Goal: Information Seeking & Learning: Understand process/instructions

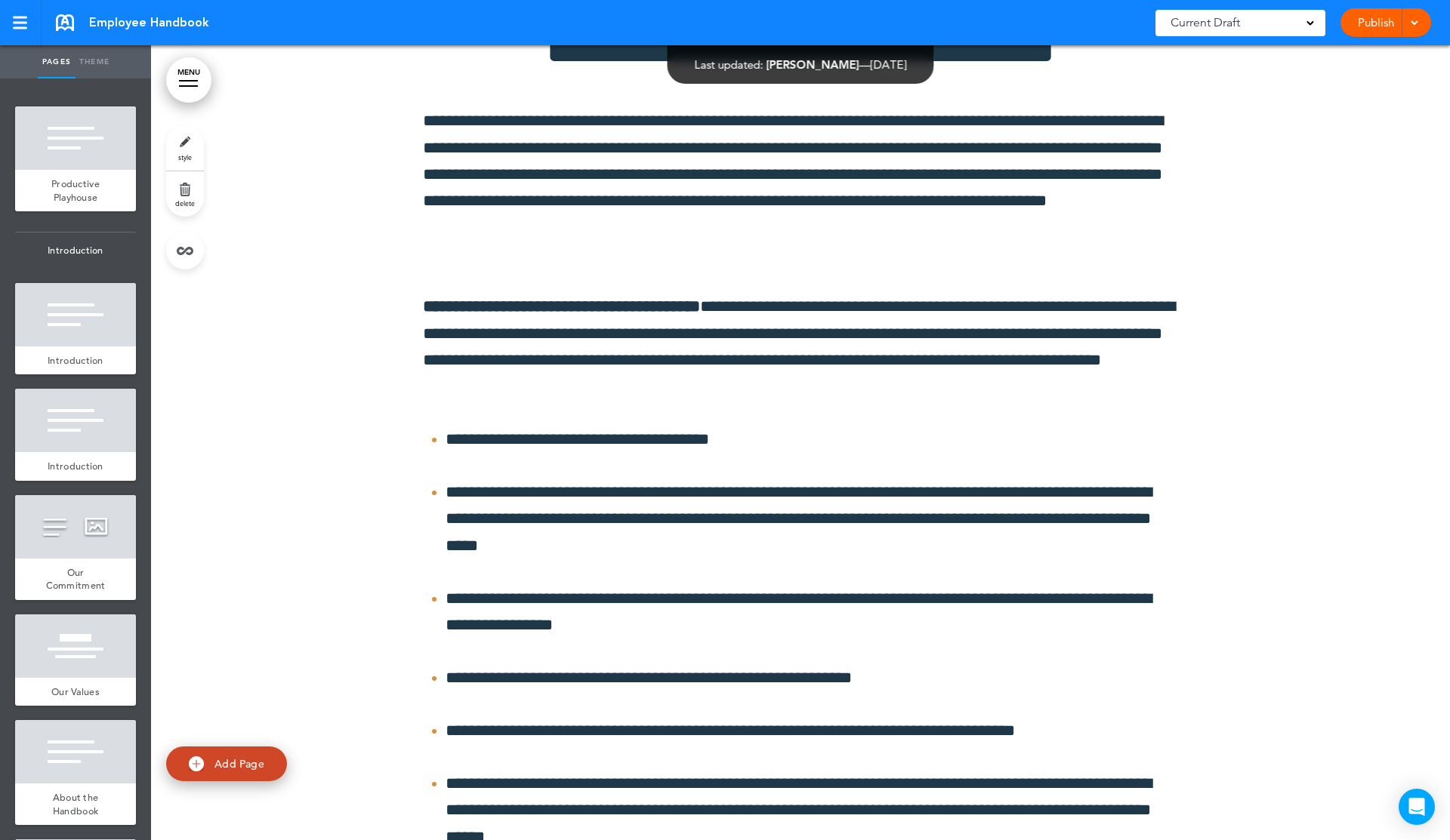
scroll to position [11719, 0]
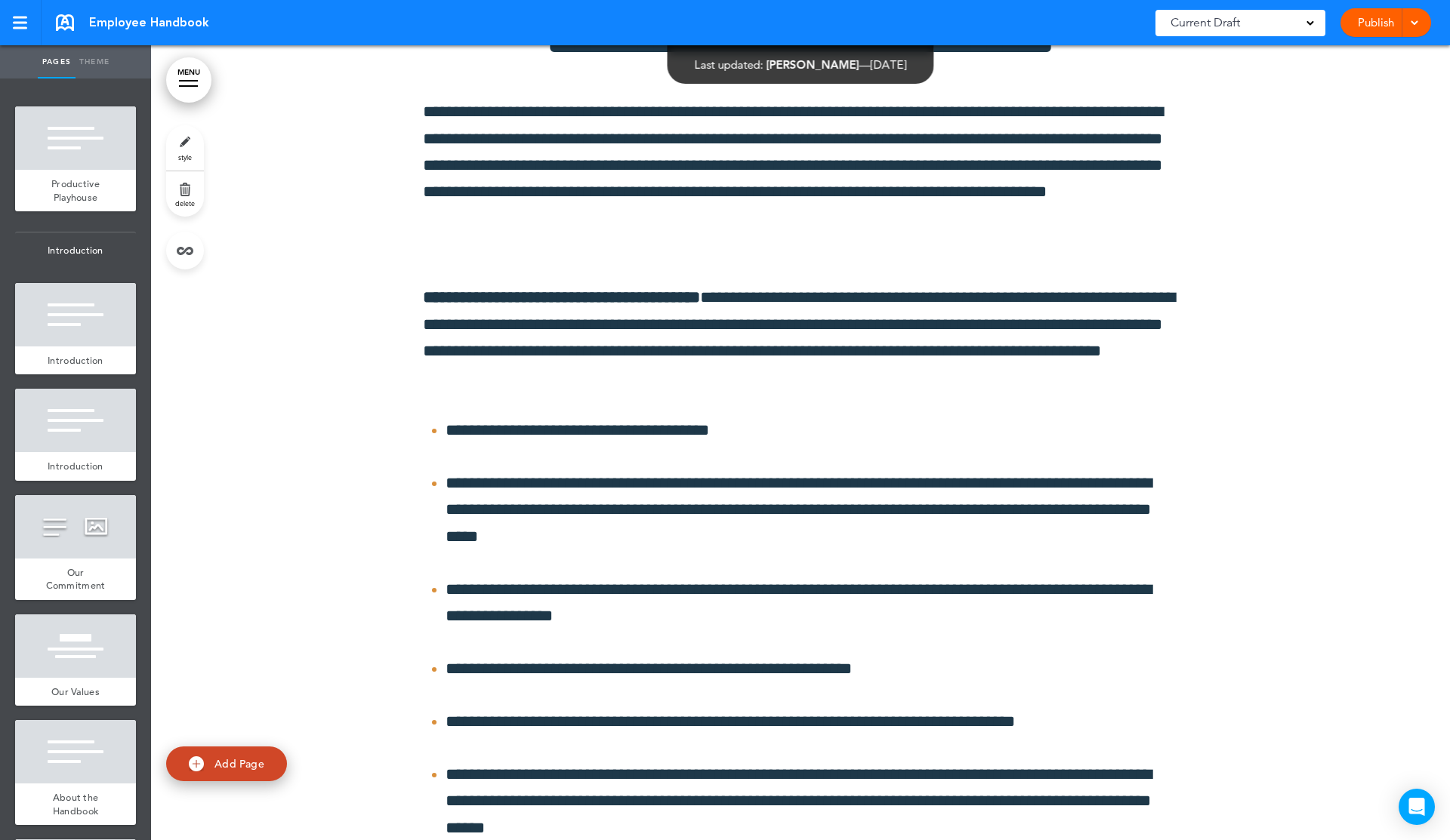
click at [179, 72] on link "MENU" at bounding box center [189, 80] width 45 height 45
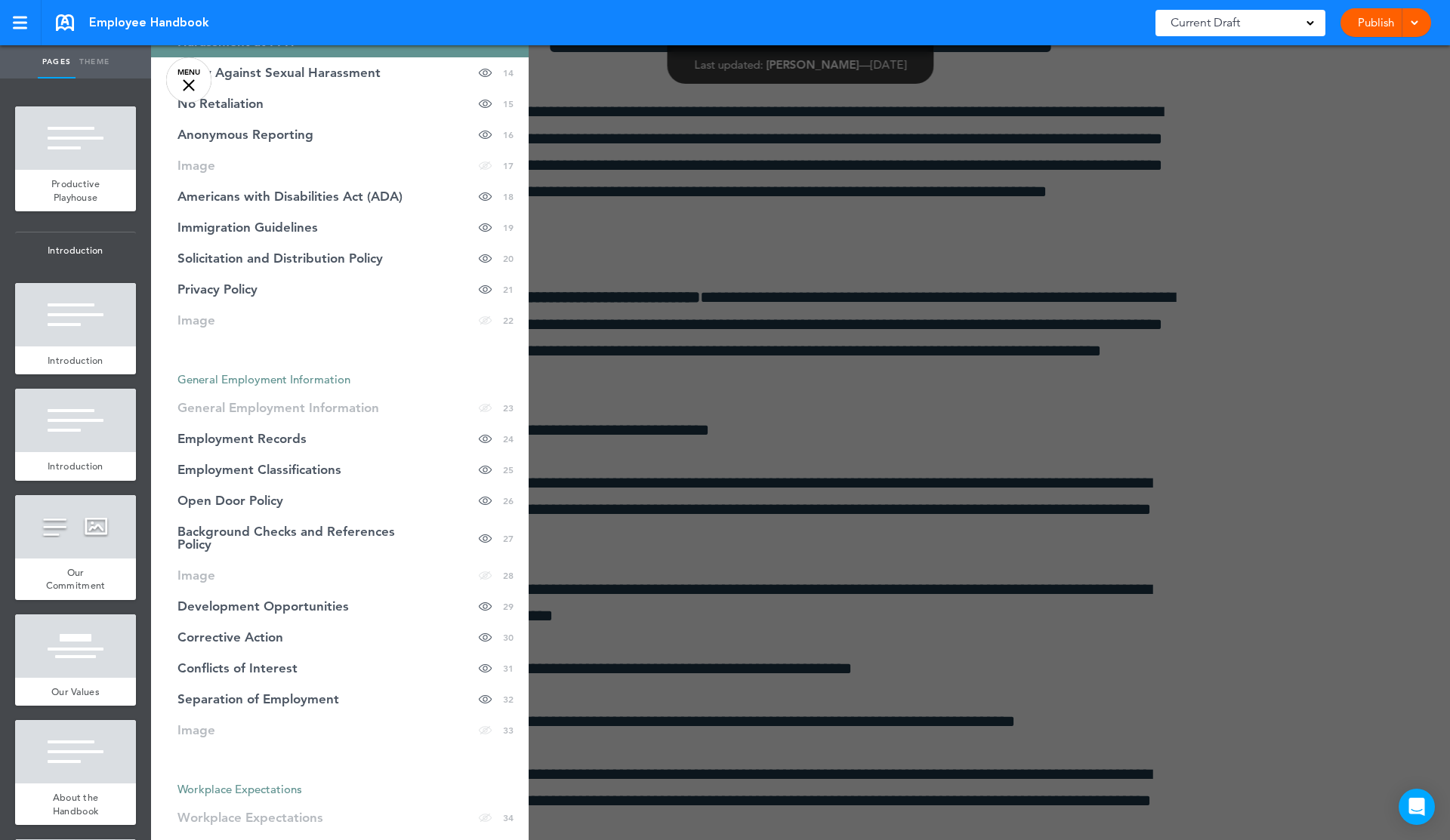
scroll to position [607, 0]
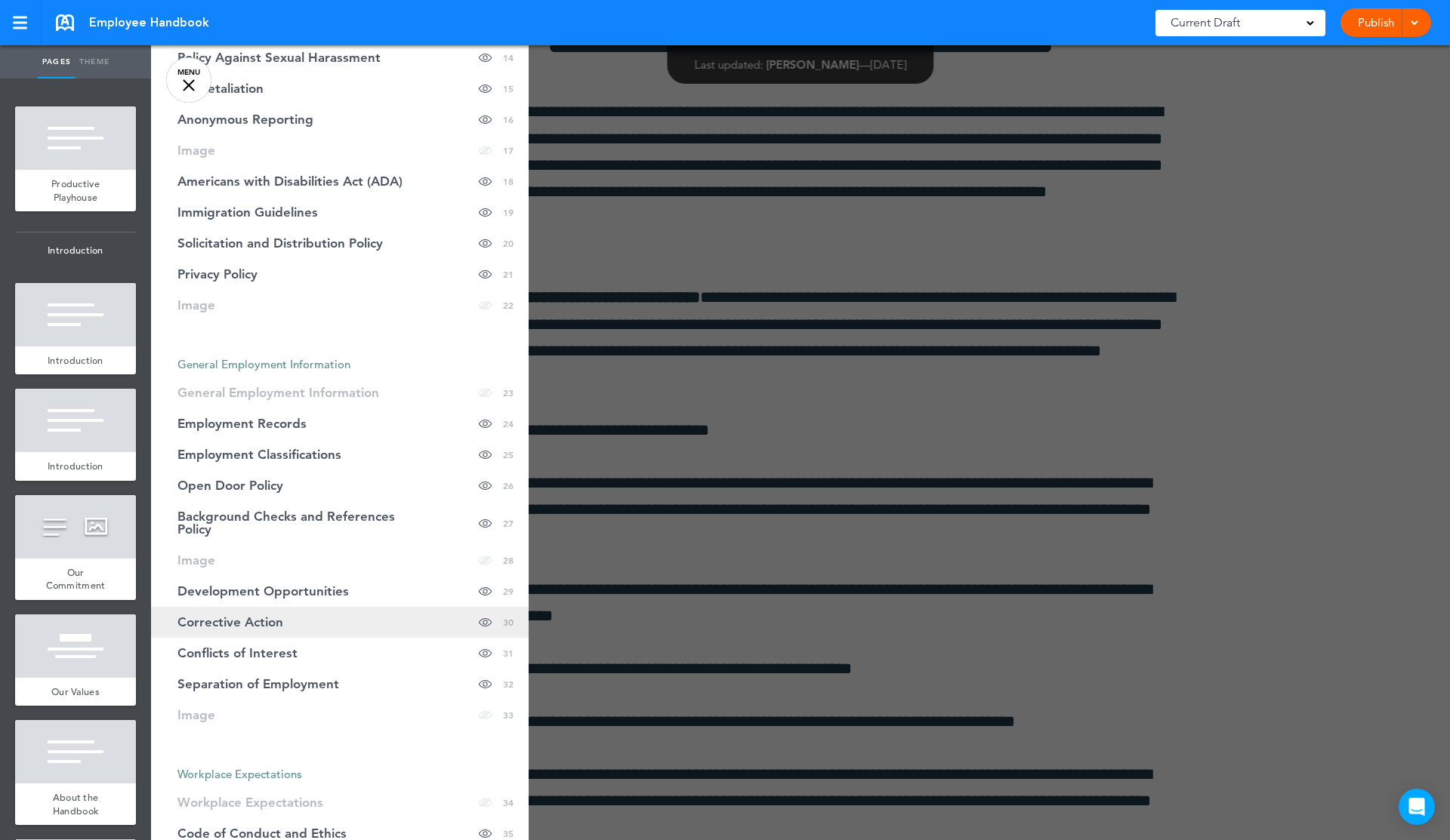
click at [229, 616] on span "Corrective Action" at bounding box center [231, 622] width 106 height 13
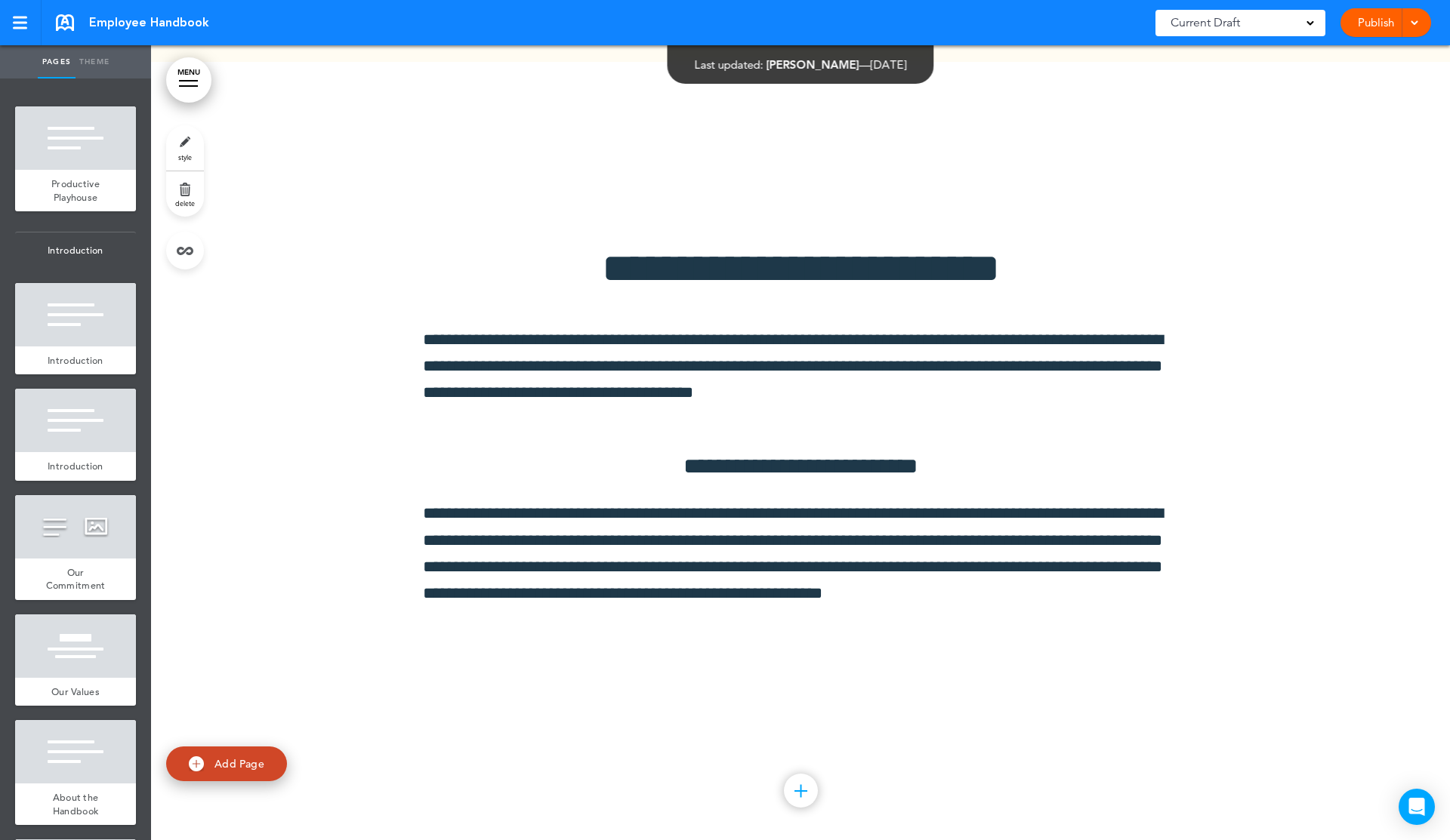
scroll to position [33536, 0]
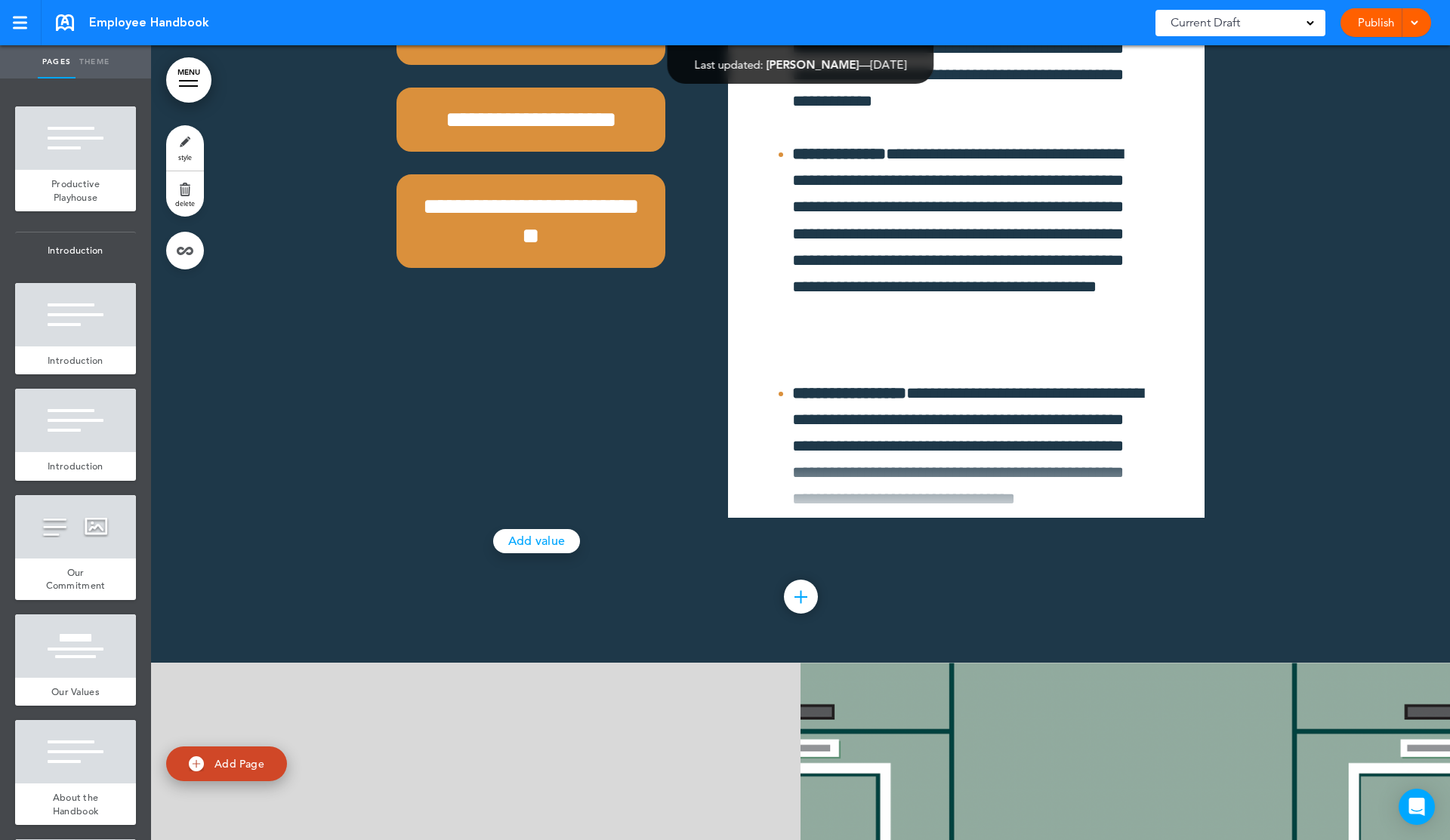
scroll to position [53892, 0]
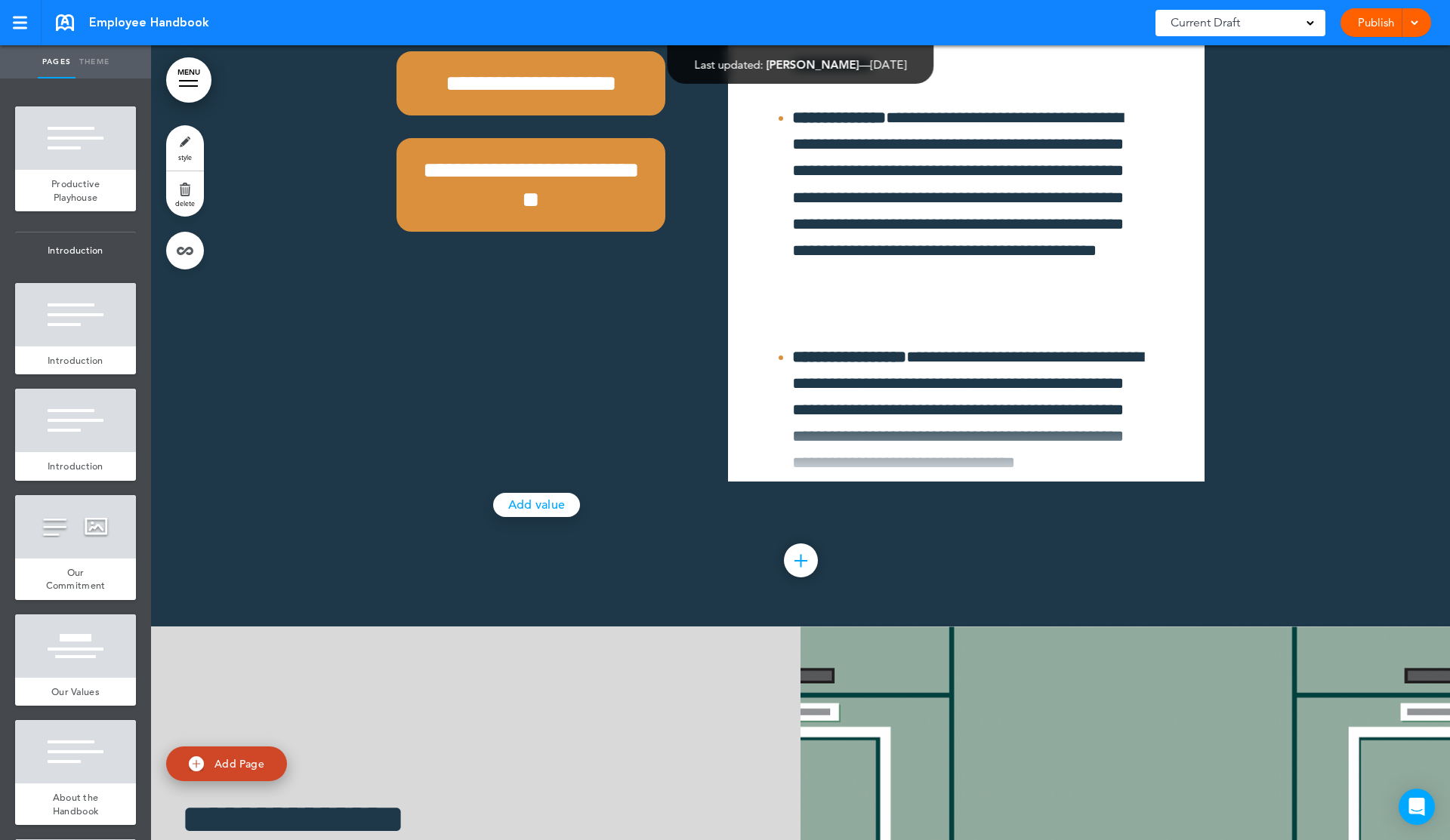
click at [178, 70] on link "MENU" at bounding box center [189, 80] width 45 height 45
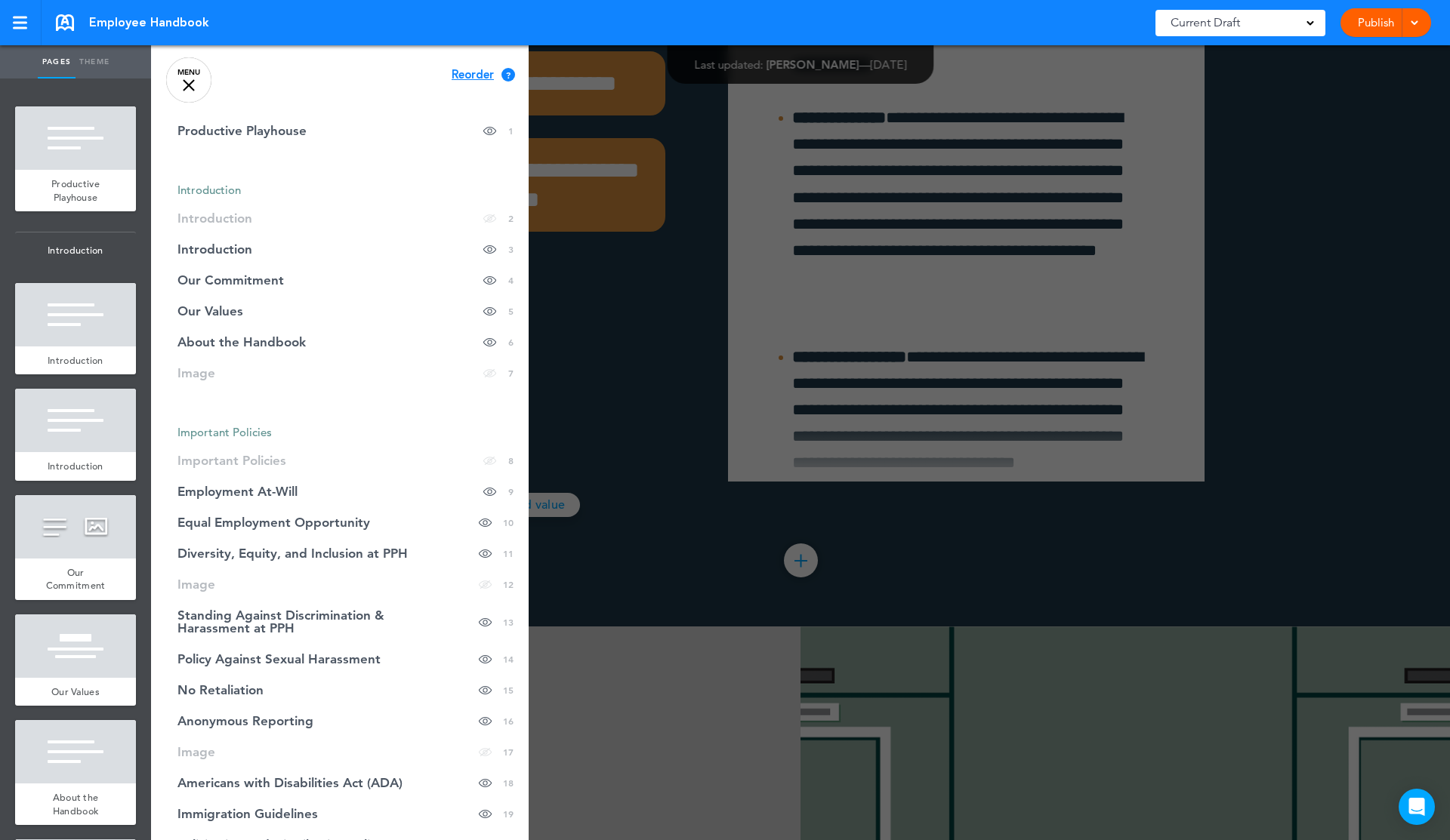
scroll to position [0, 0]
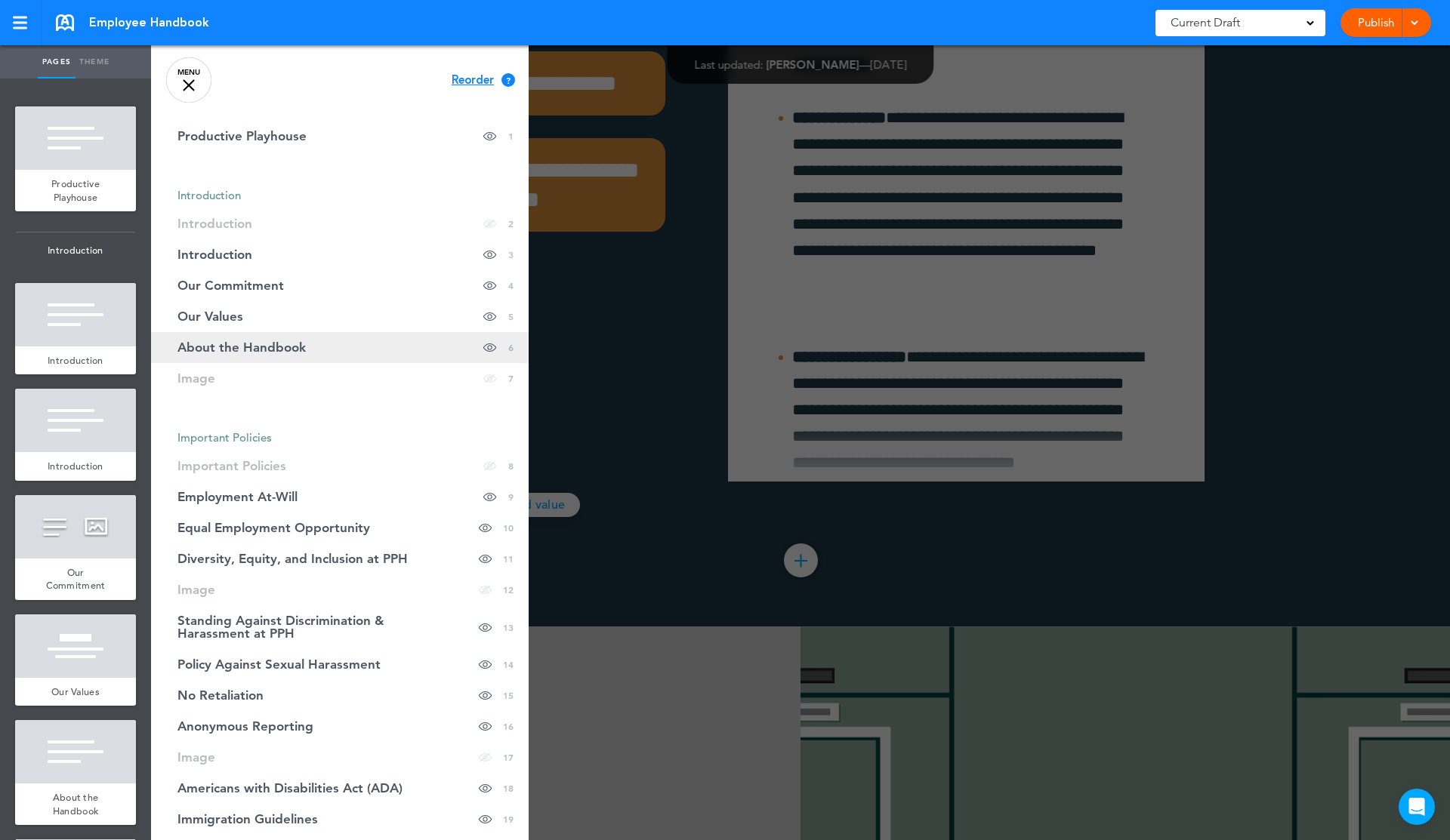
click at [253, 358] on link "About the Handbook Hide page in table of contents 6" at bounding box center [340, 347] width 377 height 31
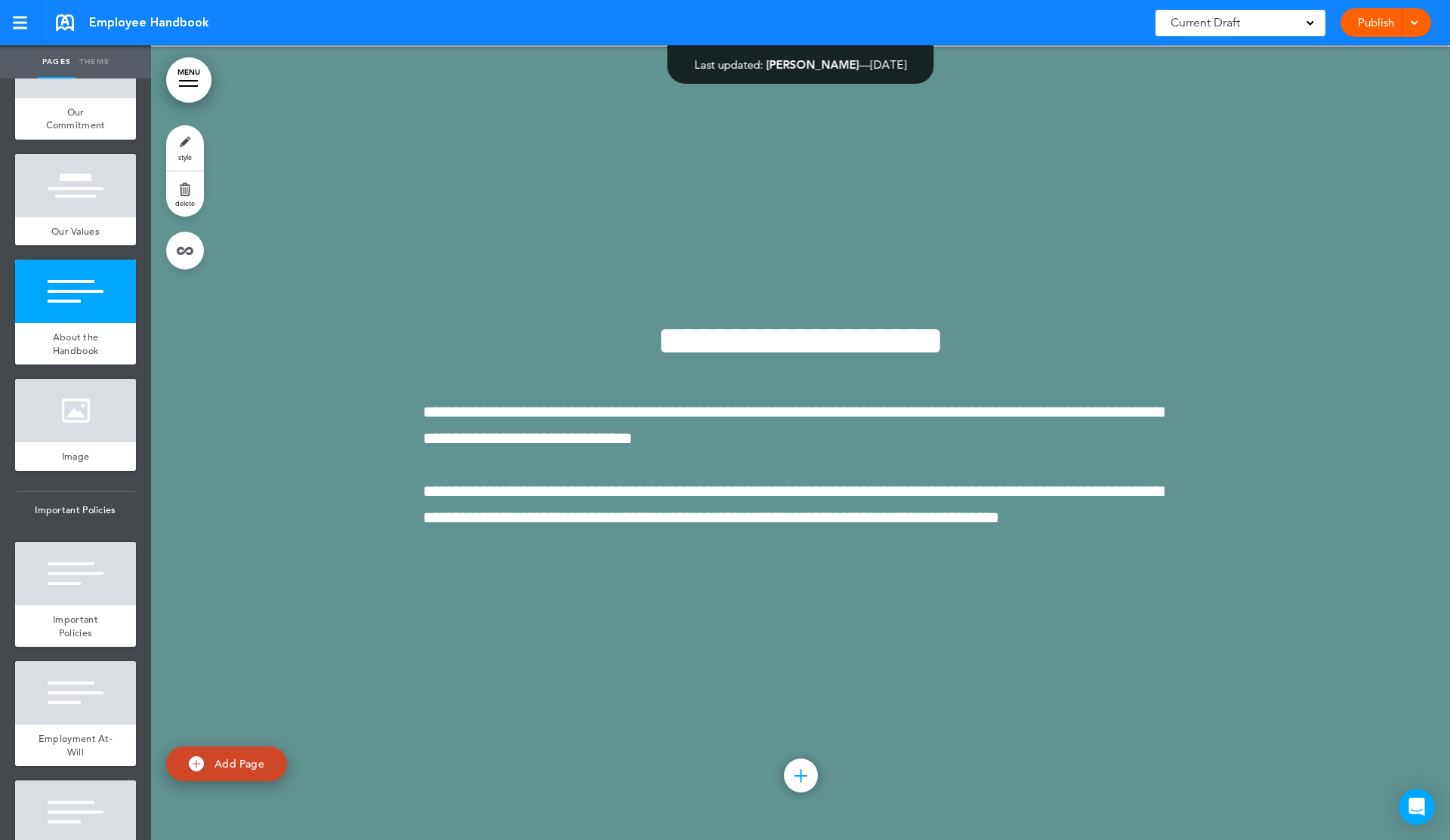
scroll to position [464, 0]
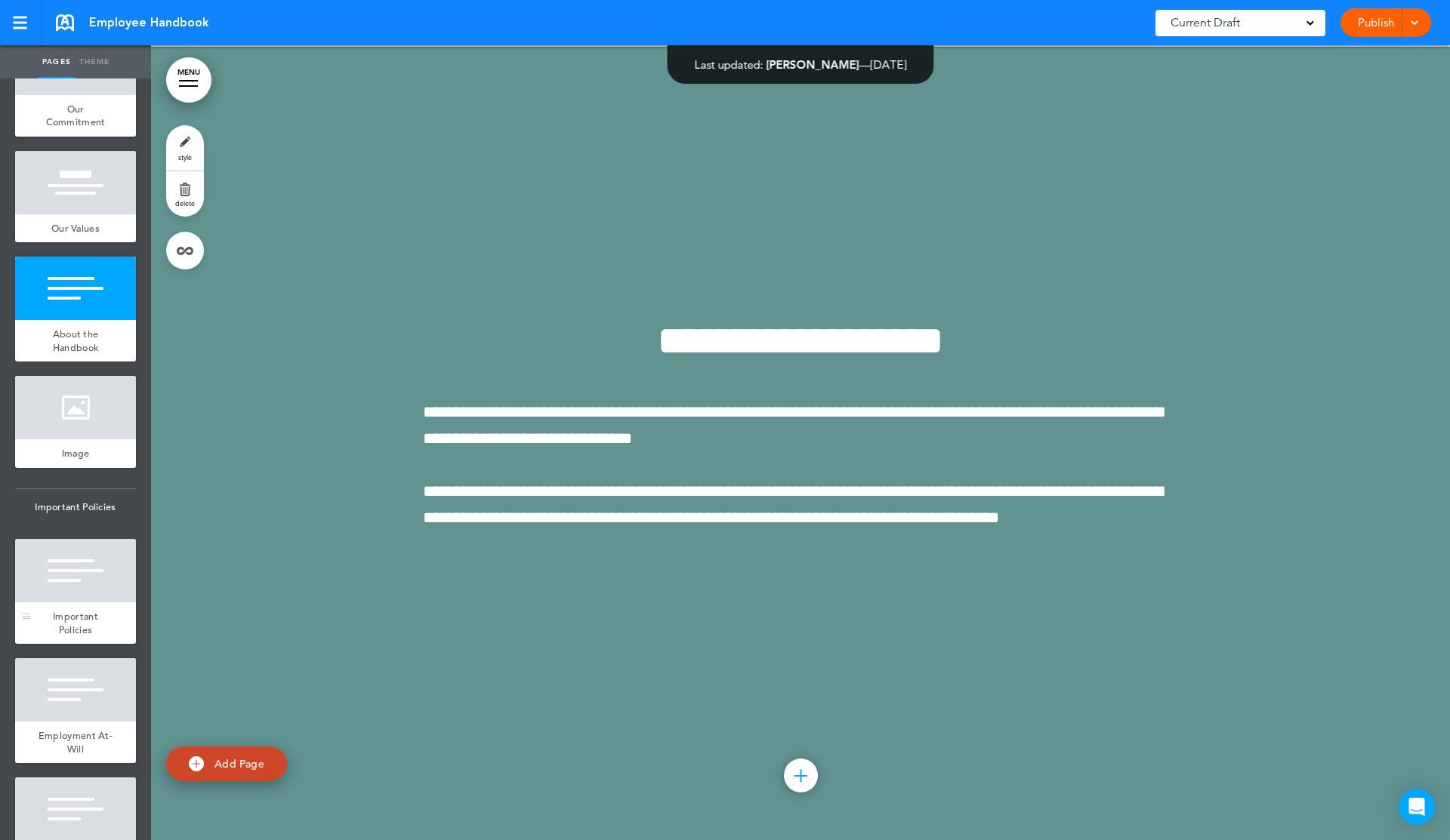
click at [88, 577] on div at bounding box center [75, 571] width 121 height 64
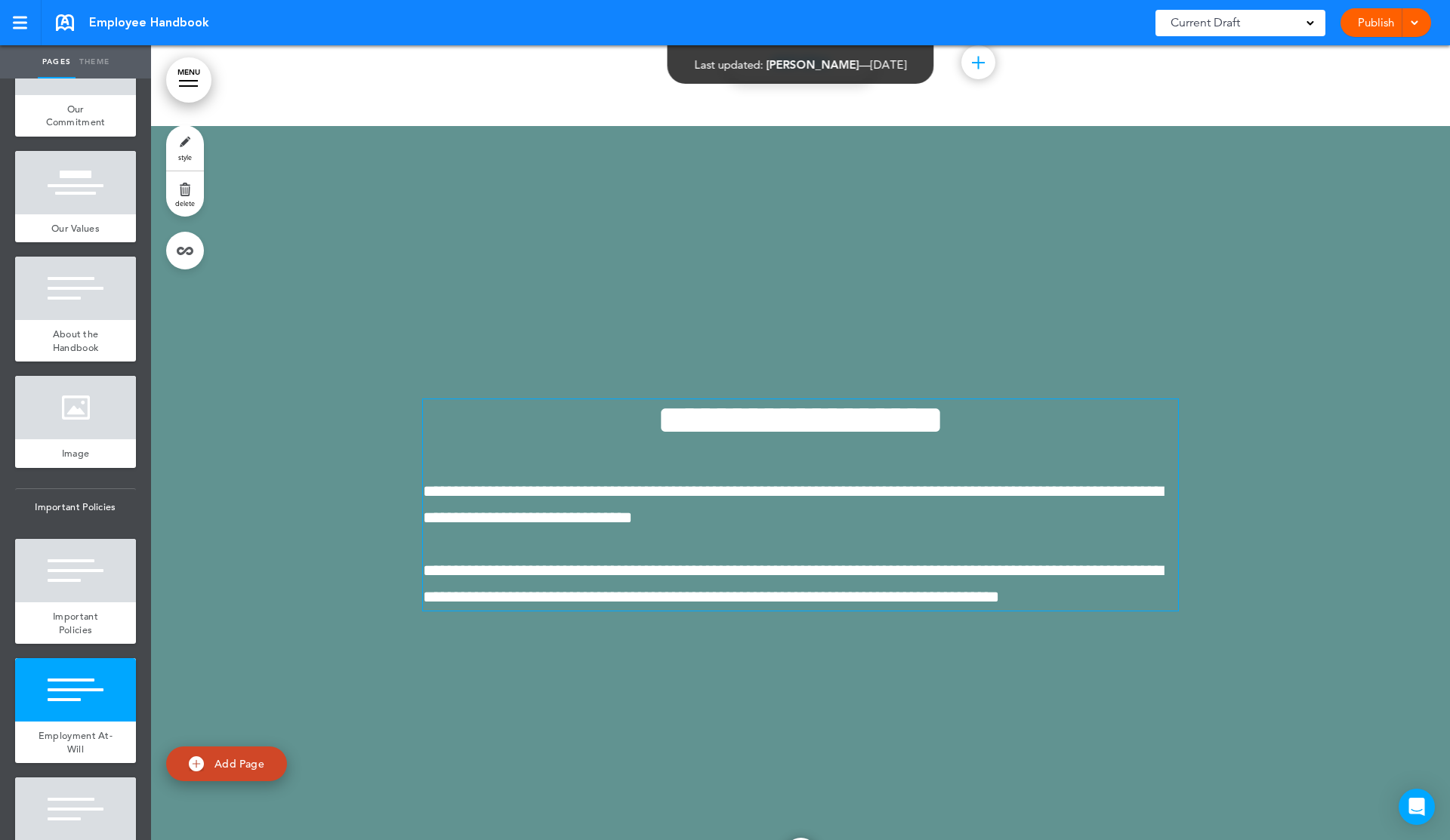
scroll to position [4540, 0]
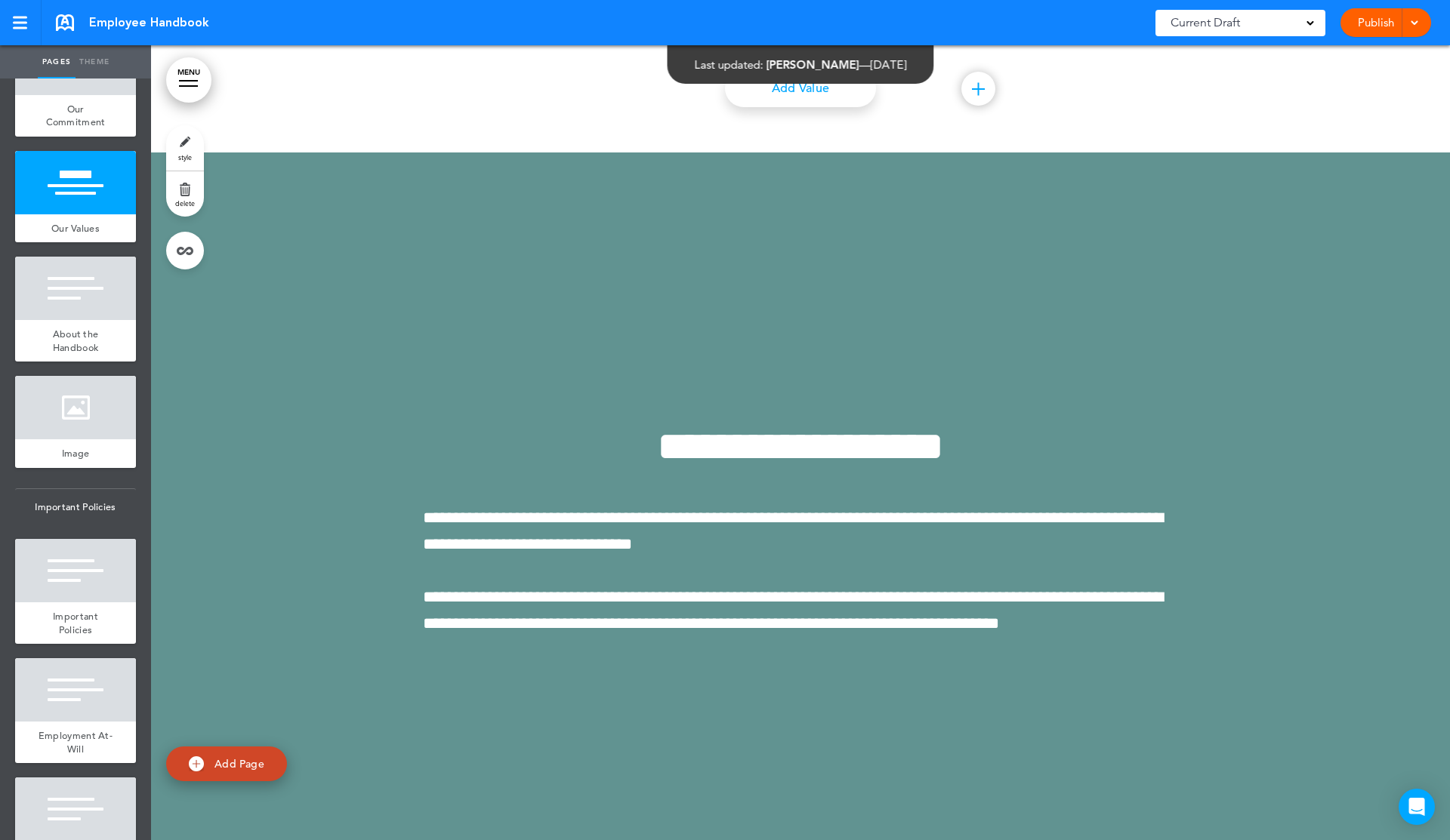
click at [200, 86] on link "MENU" at bounding box center [189, 80] width 45 height 45
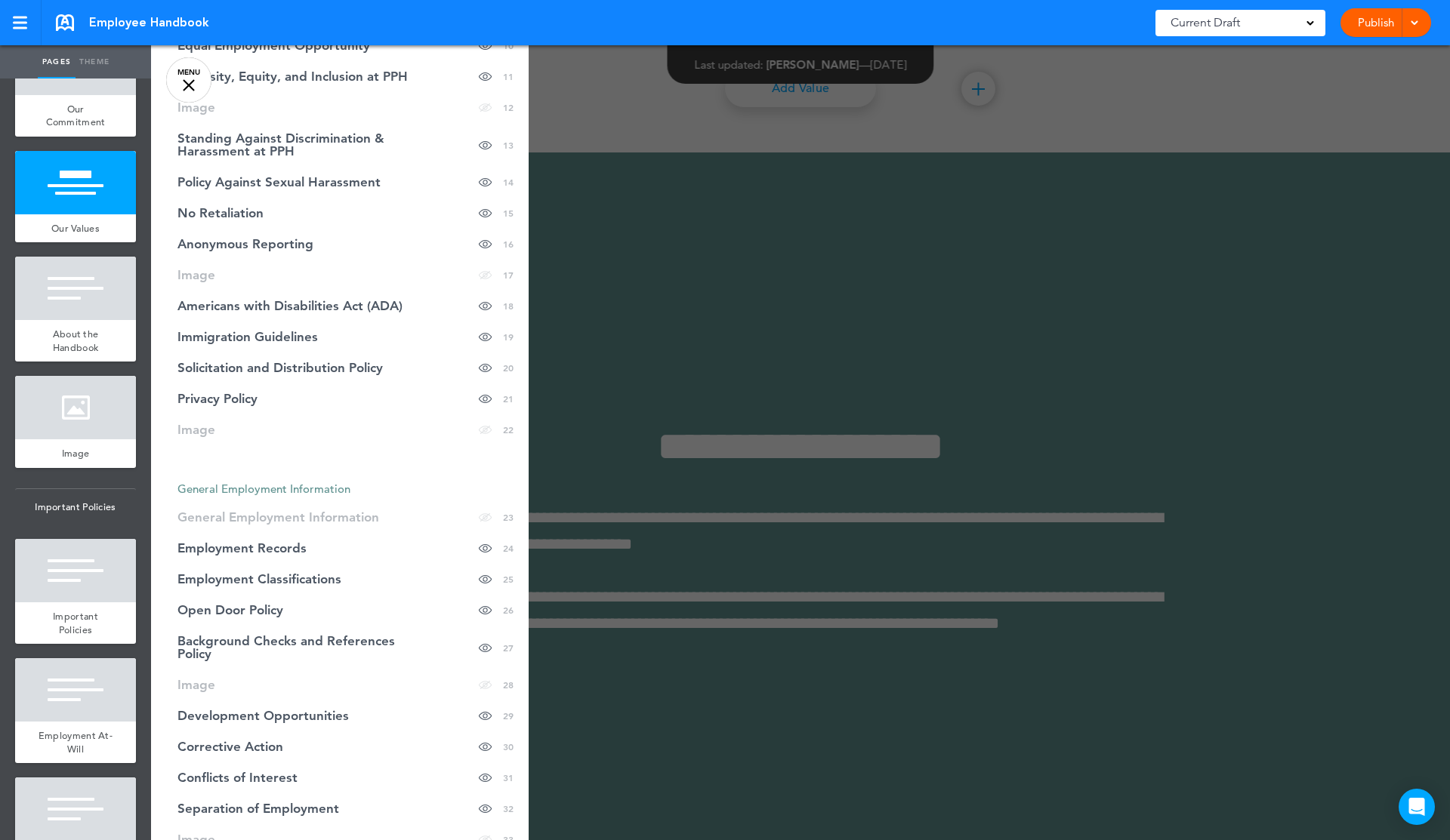
scroll to position [486, 0]
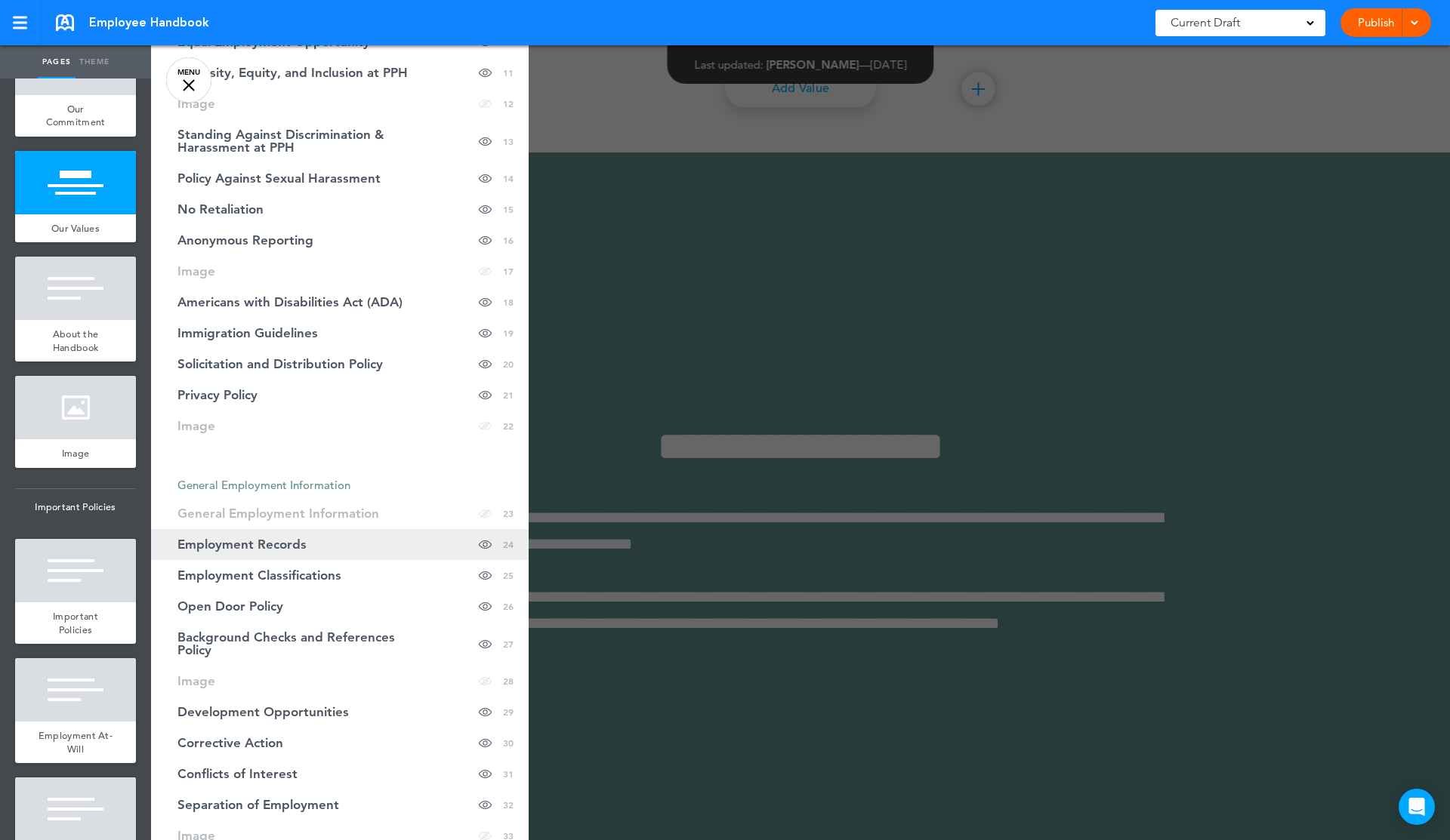
click at [243, 543] on span "Employment Records" at bounding box center [242, 544] width 129 height 13
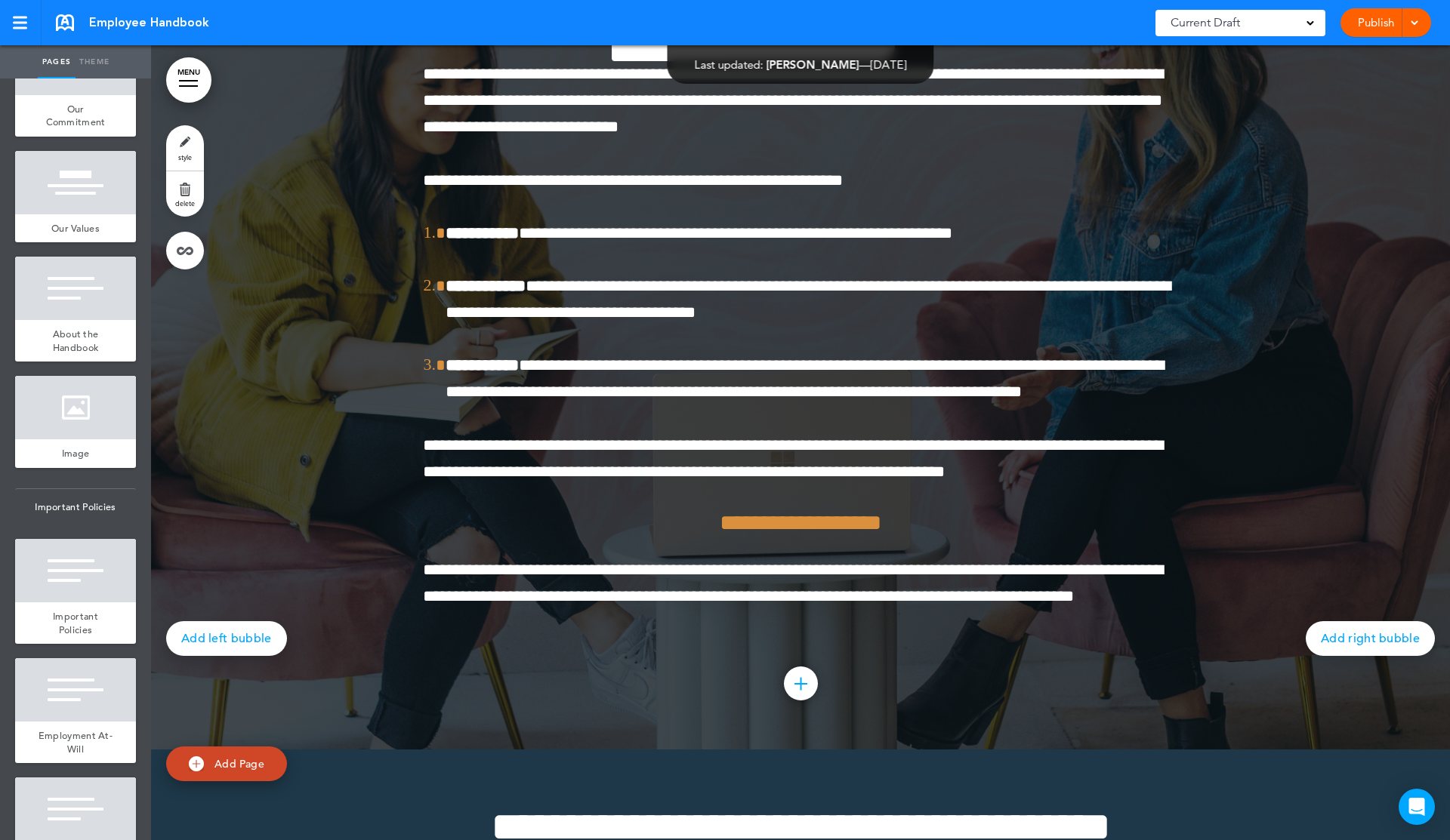
scroll to position [24311, 0]
